Goal: Download file/media

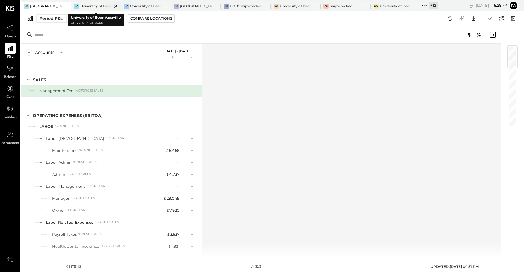
click at [116, 5] on icon at bounding box center [115, 6] width 3 height 3
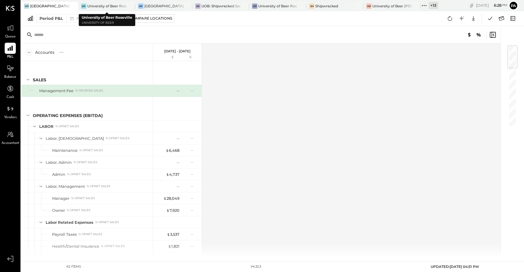
click at [116, 5] on div at bounding box center [125, 6] width 20 height 8
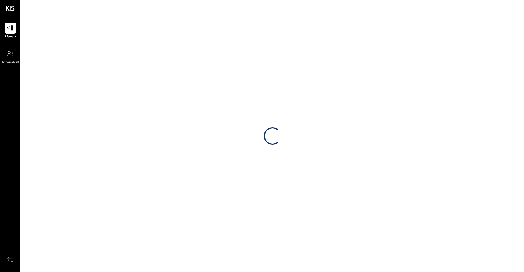
drag, startPoint x: 116, startPoint y: 5, endPoint x: 204, endPoint y: 37, distance: 93.5
click at [204, 37] on div "Loading…" at bounding box center [272, 136] width 503 height 272
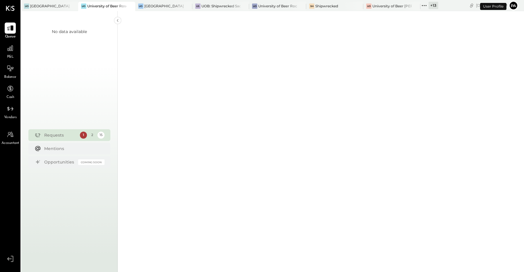
click at [128, 6] on icon at bounding box center [129, 6] width 7 height 7
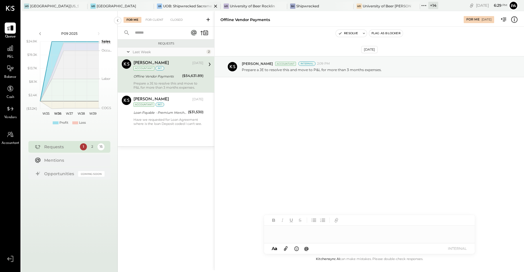
click at [217, 6] on icon at bounding box center [215, 6] width 7 height 7
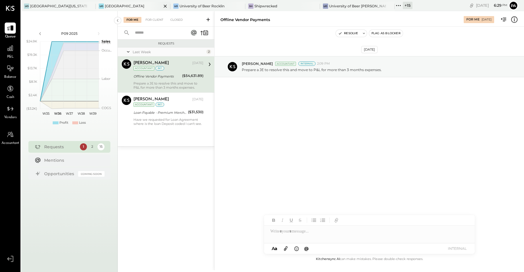
click at [164, 5] on icon at bounding box center [165, 6] width 7 height 7
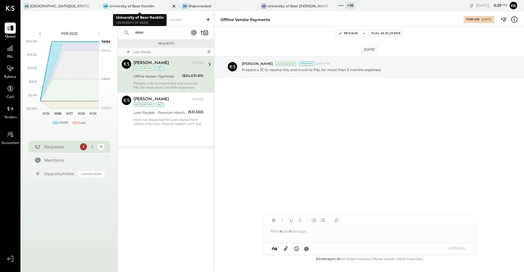
click at [175, 7] on icon at bounding box center [173, 6] width 7 height 7
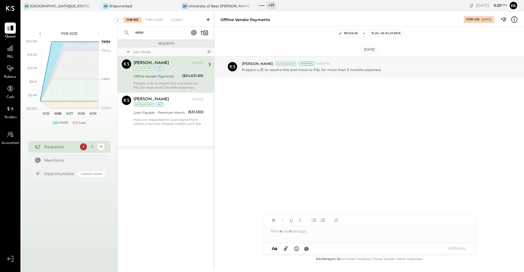
click at [175, 7] on icon at bounding box center [173, 6] width 7 height 7
click at [103, 5] on icon at bounding box center [104, 6] width 8 height 8
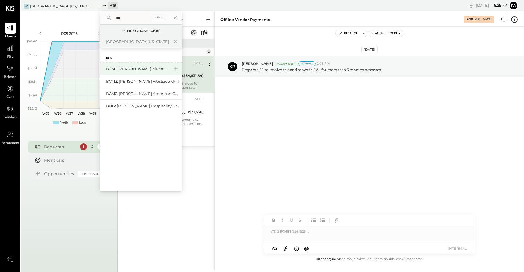
type input "***"
click at [125, 72] on div "BCM1: [PERSON_NAME] Kitchen Bar Market" at bounding box center [141, 69] width 82 height 13
click at [121, 65] on div "BCM1: [PERSON_NAME] Kitchen Bar Market" at bounding box center [141, 69] width 82 height 13
click at [119, 70] on div "BCM1: [PERSON_NAME] Kitchen Bar Market" at bounding box center [137, 69] width 63 height 6
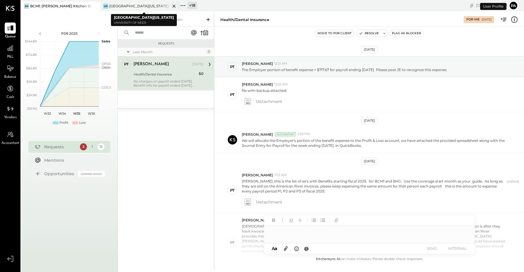
scroll to position [226, 0]
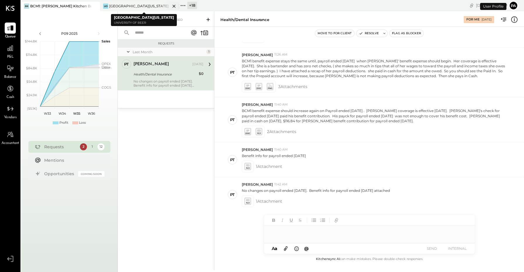
click at [174, 6] on icon at bounding box center [173, 6] width 7 height 7
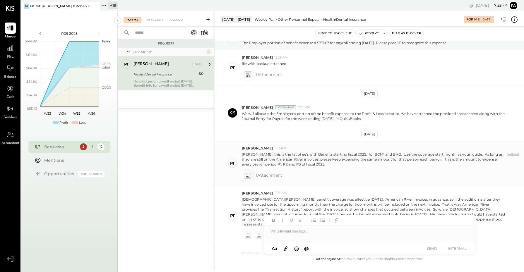
scroll to position [0, 0]
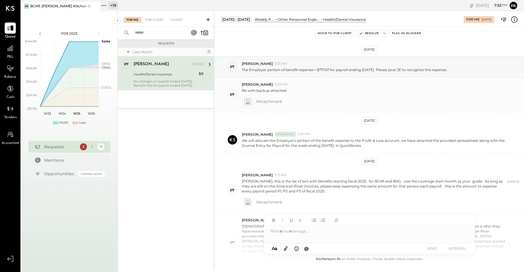
click at [249, 103] on icon at bounding box center [248, 102] width 4 height 1
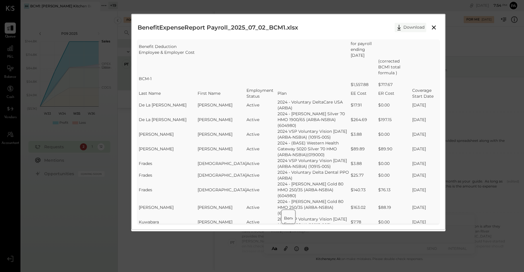
click at [413, 26] on button "Download" at bounding box center [410, 27] width 32 height 9
click at [437, 56] on div "SheetJS Table Export Benefit Deduction Employee & Employer Cost for payroll end…" at bounding box center [288, 132] width 301 height 184
click at [435, 32] on div "BenefitExpenseReport Payroll_2025_07_02_BCM1.xlsx Download" at bounding box center [288, 27] width 301 height 15
click at [432, 29] on icon at bounding box center [433, 27] width 7 height 7
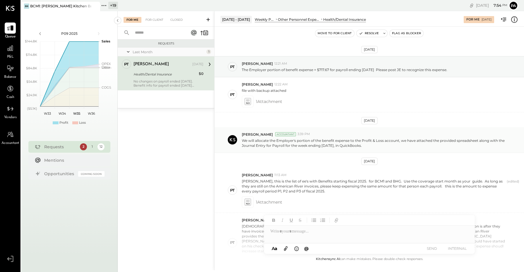
scroll to position [37, 0]
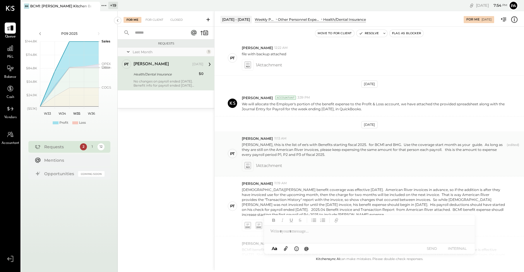
click at [269, 166] on span "1 Attachment" at bounding box center [269, 166] width 26 height 12
click at [245, 166] on icon at bounding box center [247, 165] width 6 height 7
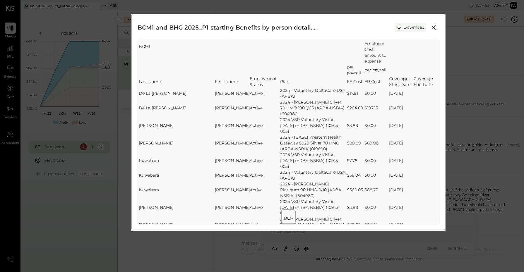
click at [413, 26] on button "Download" at bounding box center [410, 27] width 32 height 9
click at [323, 19] on div "BCM1 and BHG 2025_P1 starting Benefits by person detail.xlsx Download SheetJS T…" at bounding box center [288, 122] width 314 height 216
click at [430, 28] on icon at bounding box center [433, 27] width 7 height 7
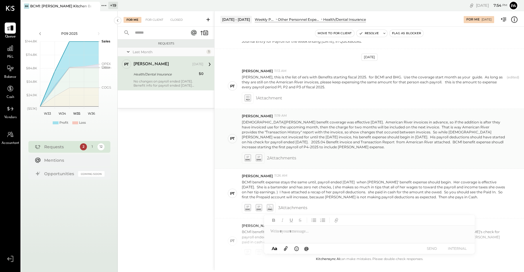
scroll to position [110, 0]
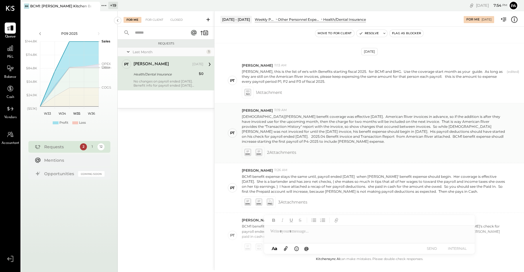
click at [247, 153] on icon at bounding box center [247, 152] width 6 height 7
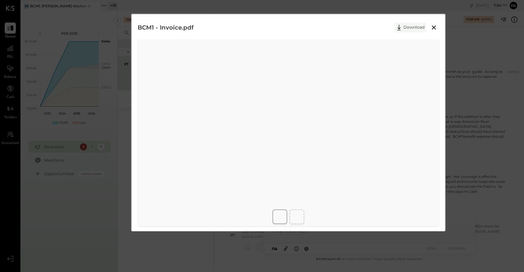
click at [410, 29] on button "Download" at bounding box center [410, 27] width 32 height 9
click at [313, 26] on div "BCM1 - Invoice.pdf Download" at bounding box center [288, 27] width 301 height 15
click at [432, 25] on icon at bounding box center [433, 27] width 7 height 7
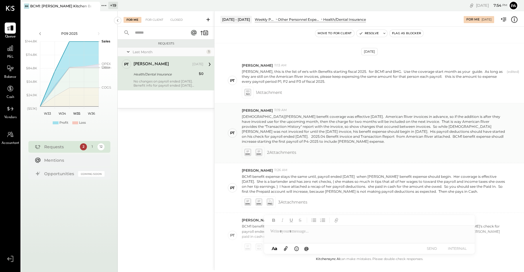
click at [258, 157] on icon at bounding box center [258, 152] width 7 height 8
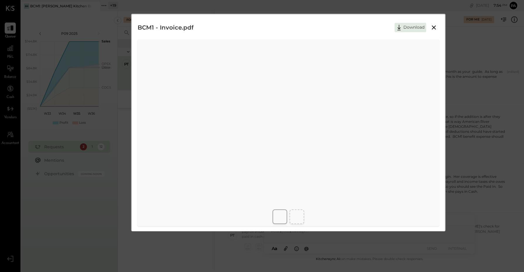
click at [411, 25] on button "Download" at bounding box center [410, 27] width 32 height 9
drag, startPoint x: 321, startPoint y: 21, endPoint x: 328, endPoint y: 23, distance: 7.2
click at [321, 21] on div "BCM1 - Transaction History.pdf Download" at bounding box center [288, 27] width 301 height 15
click at [434, 26] on icon at bounding box center [434, 27] width 4 height 4
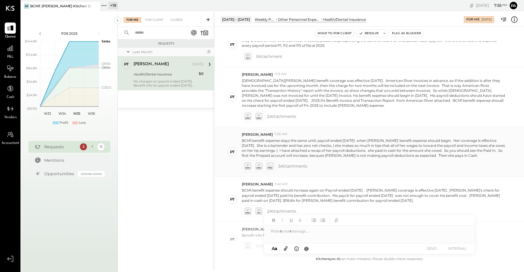
scroll to position [146, 0]
click at [248, 167] on icon at bounding box center [247, 165] width 6 height 7
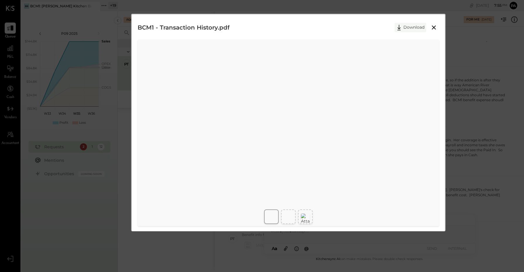
click at [408, 30] on button "Download" at bounding box center [410, 27] width 32 height 9
click at [302, 216] on img at bounding box center [305, 219] width 9 height 11
click at [410, 25] on button "Download" at bounding box center [410, 27] width 32 height 9
drag, startPoint x: 331, startPoint y: 22, endPoint x: 340, endPoint y: 22, distance: 8.8
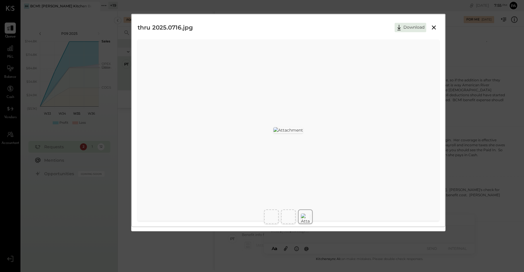
click at [331, 22] on div "thru 2025.0716.jpg Download" at bounding box center [288, 27] width 301 height 15
click at [433, 28] on icon at bounding box center [434, 27] width 4 height 4
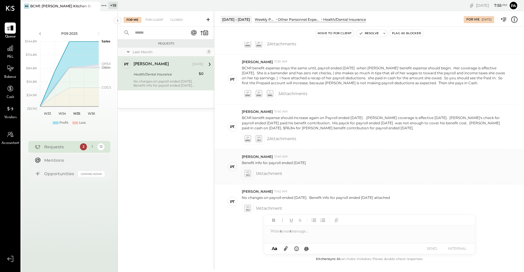
scroll to position [219, 0]
click at [248, 137] on icon at bounding box center [247, 136] width 3 height 2
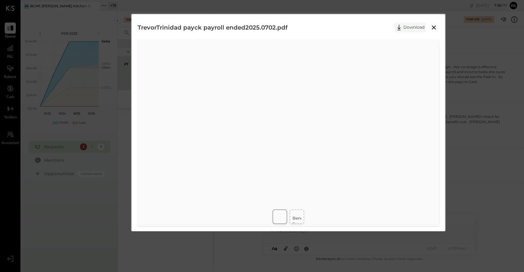
click at [418, 25] on button "Download" at bounding box center [410, 27] width 32 height 9
click at [297, 215] on td "Benefit Deduction Employee & Employer Cost" at bounding box center [314, 223] width 45 height 23
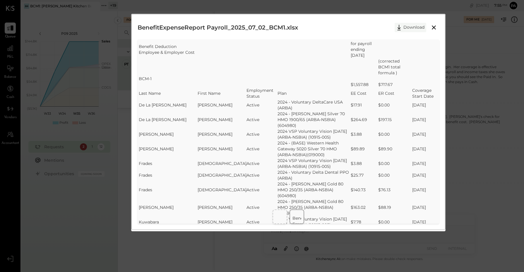
click at [409, 26] on button "Download" at bounding box center [410, 27] width 32 height 9
click at [318, 20] on div "BenefitExpenseReport Payroll_2025_07_02_BCM1.xlsx Download" at bounding box center [288, 27] width 301 height 15
click at [432, 28] on icon at bounding box center [433, 27] width 7 height 7
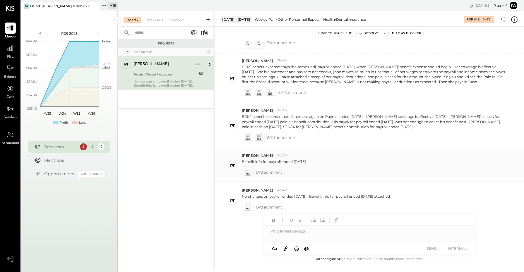
click at [248, 176] on icon at bounding box center [247, 172] width 6 height 7
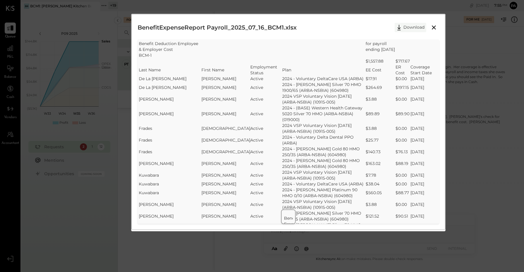
click at [408, 29] on button "Download" at bounding box center [410, 27] width 32 height 9
click at [329, 30] on div "BenefitExpenseReport Payroll_2025_07_16_BCM1.xlsx Download" at bounding box center [288, 27] width 301 height 15
click at [432, 28] on icon at bounding box center [433, 27] width 7 height 7
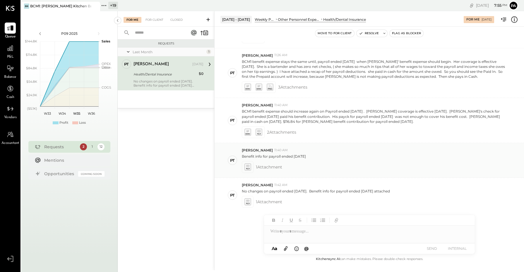
scroll to position [226, 0]
click at [249, 202] on icon at bounding box center [247, 201] width 6 height 7
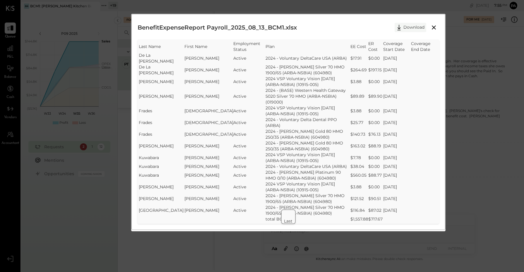
click at [413, 27] on button "Download" at bounding box center [410, 27] width 32 height 9
click at [314, 20] on div "BenefitExpenseReport Payroll_2025_08_13_BCM1.xlsx Download SheetJS Table Export…" at bounding box center [288, 122] width 314 height 216
click at [434, 27] on icon at bounding box center [434, 27] width 4 height 4
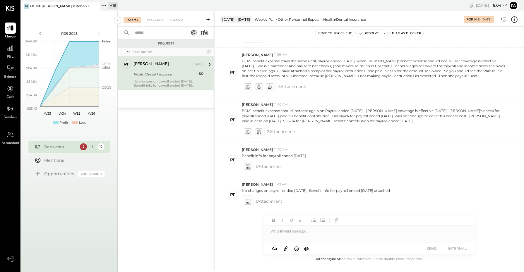
click at [103, 5] on icon at bounding box center [104, 6] width 8 height 8
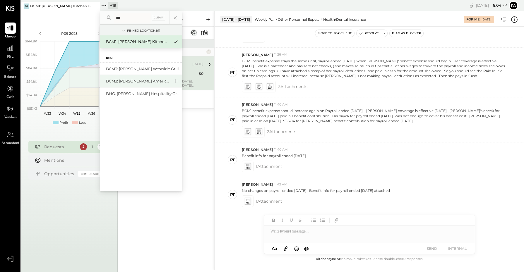
type input "***"
click at [131, 84] on div "BCM2: [PERSON_NAME] American Cooking" at bounding box center [141, 81] width 82 height 13
click at [128, 84] on div "BCM2: [PERSON_NAME] American Cooking" at bounding box center [137, 81] width 63 height 6
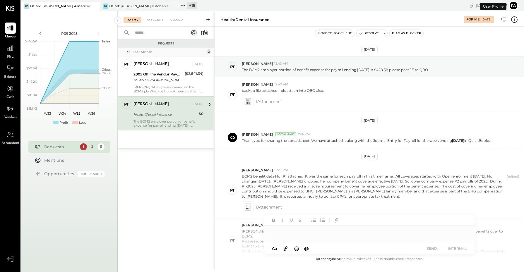
scroll to position [284, 0]
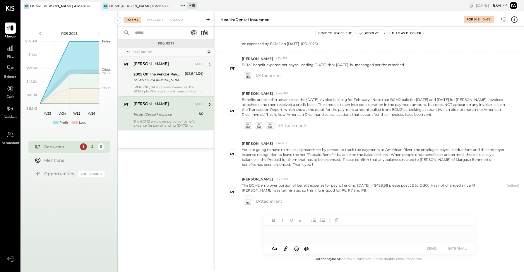
click at [163, 73] on div "2005 Offiline Vendor Payments" at bounding box center [157, 74] width 49 height 6
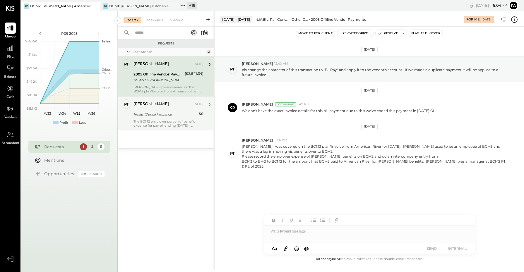
click at [152, 115] on div "Health/Dental Insurance" at bounding box center [164, 114] width 63 height 6
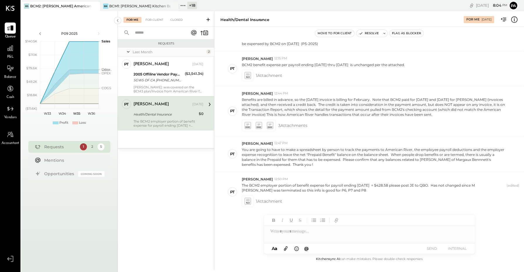
scroll to position [284, 0]
click at [10, 260] on icon at bounding box center [10, 259] width 11 height 9
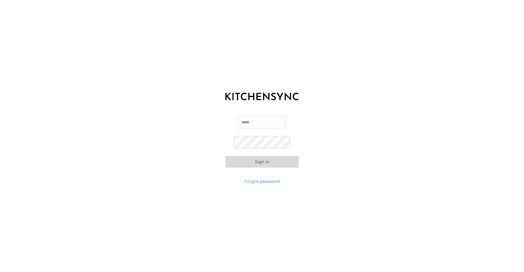
type input "**********"
